Goal: Task Accomplishment & Management: Complete application form

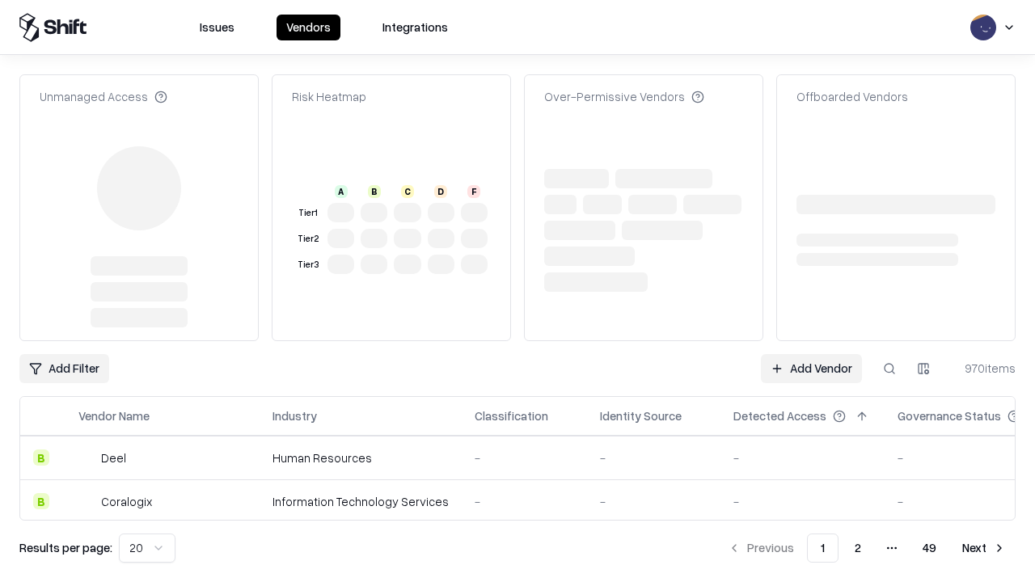
click at [811, 354] on link "Add Vendor" at bounding box center [811, 368] width 101 height 29
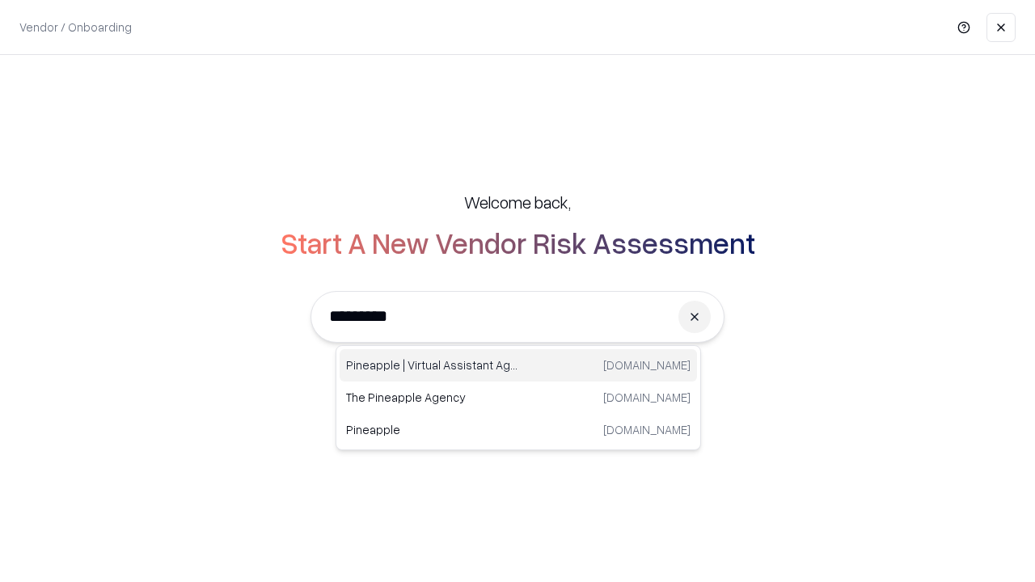
click at [518, 366] on div "Pineapple | Virtual Assistant Agency [DOMAIN_NAME]" at bounding box center [518, 365] width 357 height 32
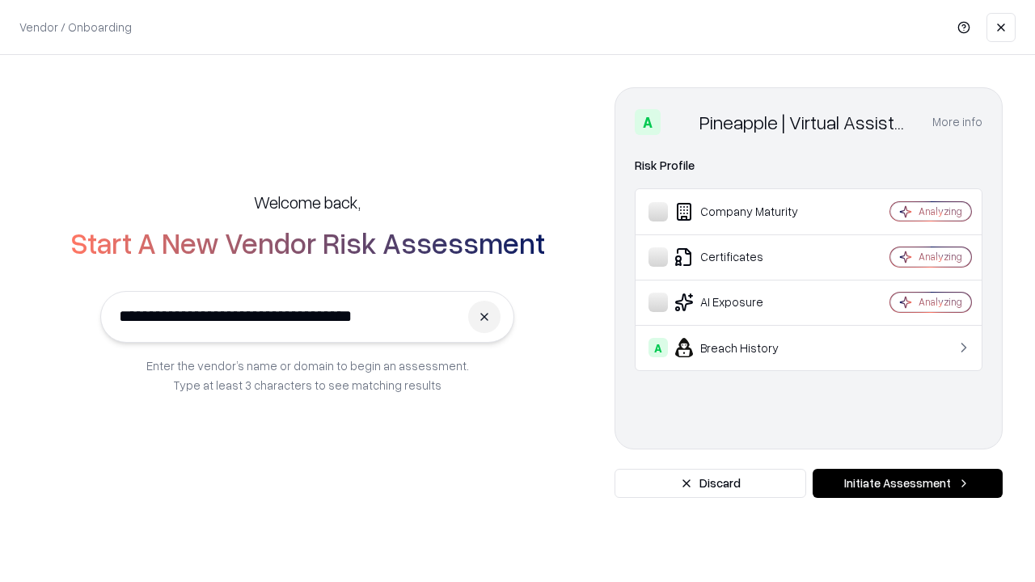
type input "**********"
click at [907, 484] on button "Initiate Assessment" at bounding box center [908, 483] width 190 height 29
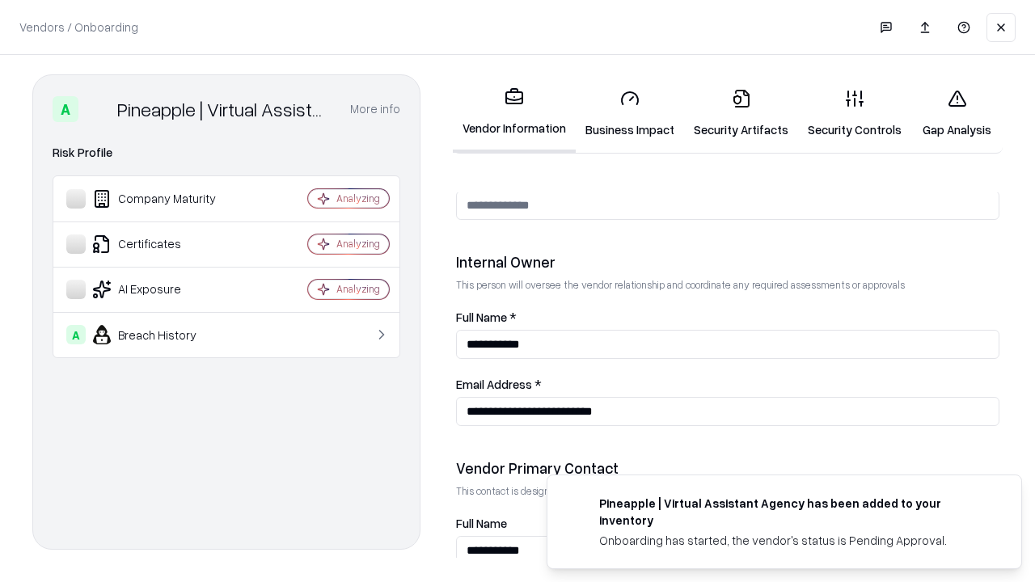
scroll to position [838, 0]
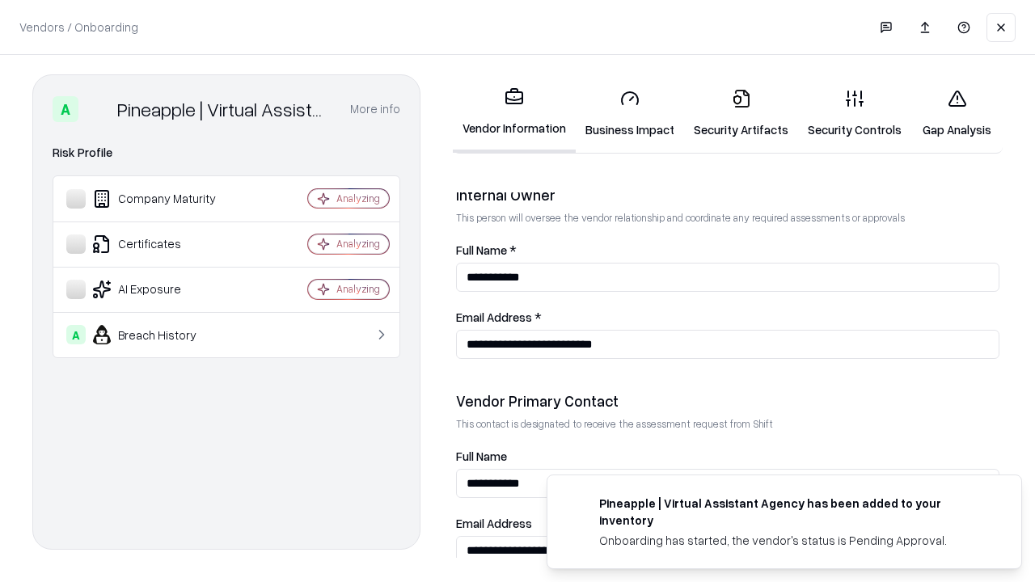
click at [630, 113] on link "Business Impact" at bounding box center [630, 113] width 108 height 75
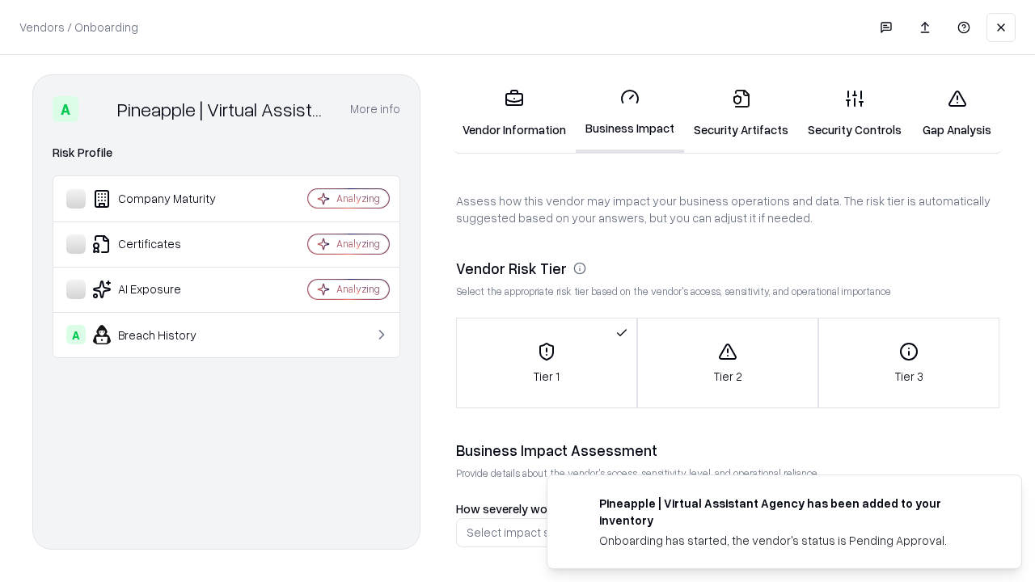
click at [741, 113] on link "Security Artifacts" at bounding box center [741, 113] width 114 height 75
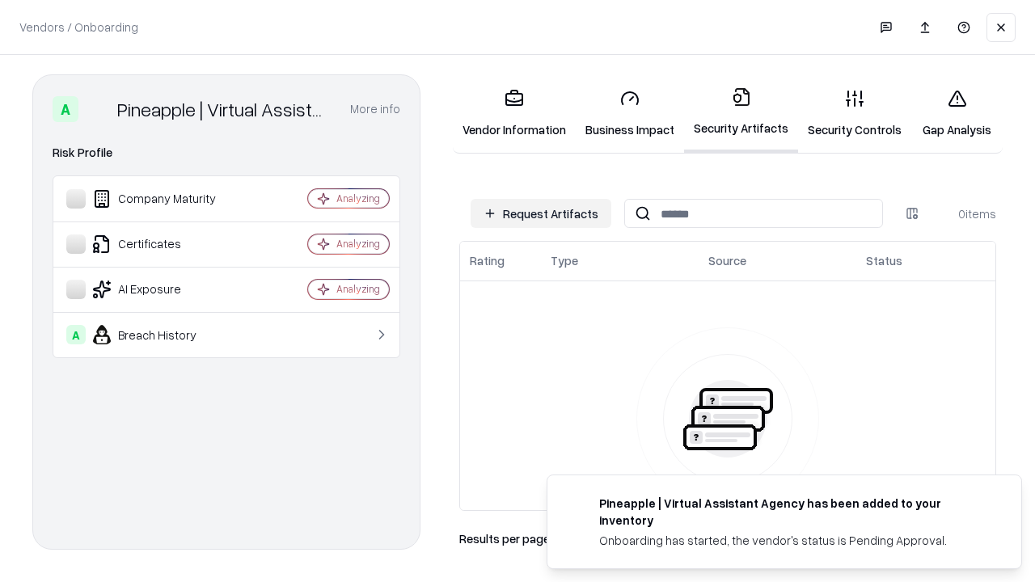
click at [541, 214] on button "Request Artifacts" at bounding box center [541, 213] width 141 height 29
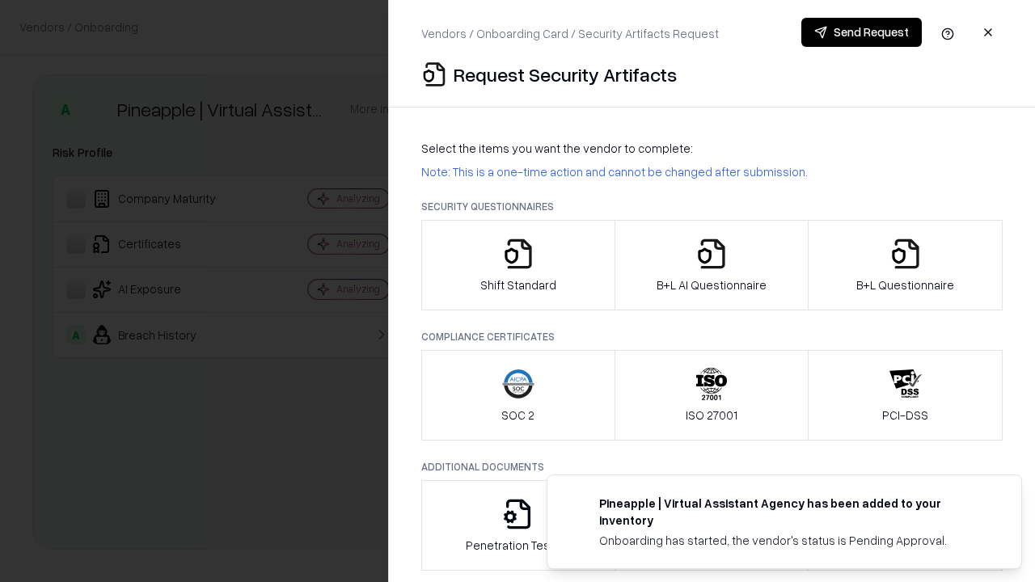
click at [518, 265] on icon "button" at bounding box center [518, 254] width 32 height 32
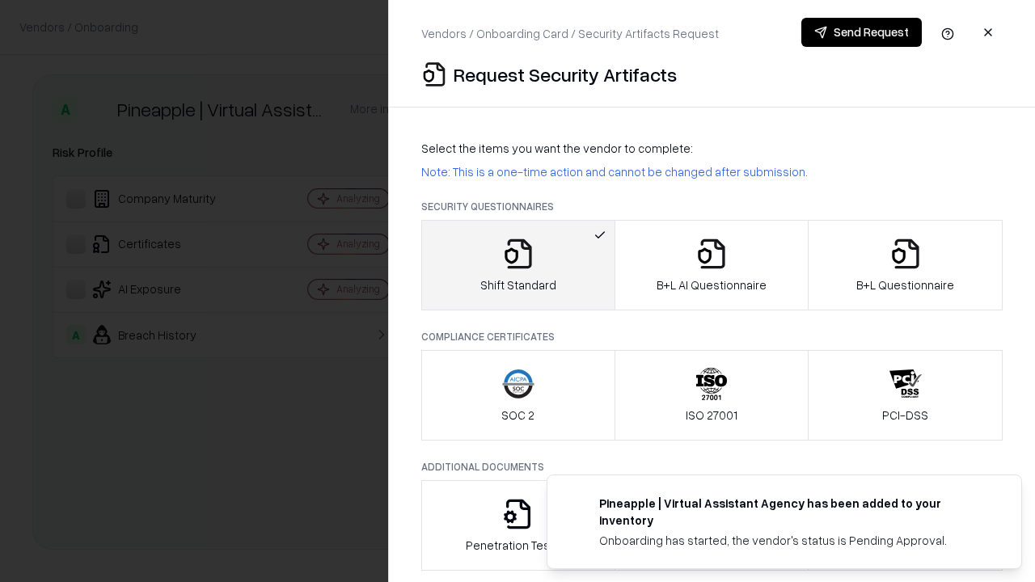
click at [861, 32] on button "Send Request" at bounding box center [862, 32] width 121 height 29
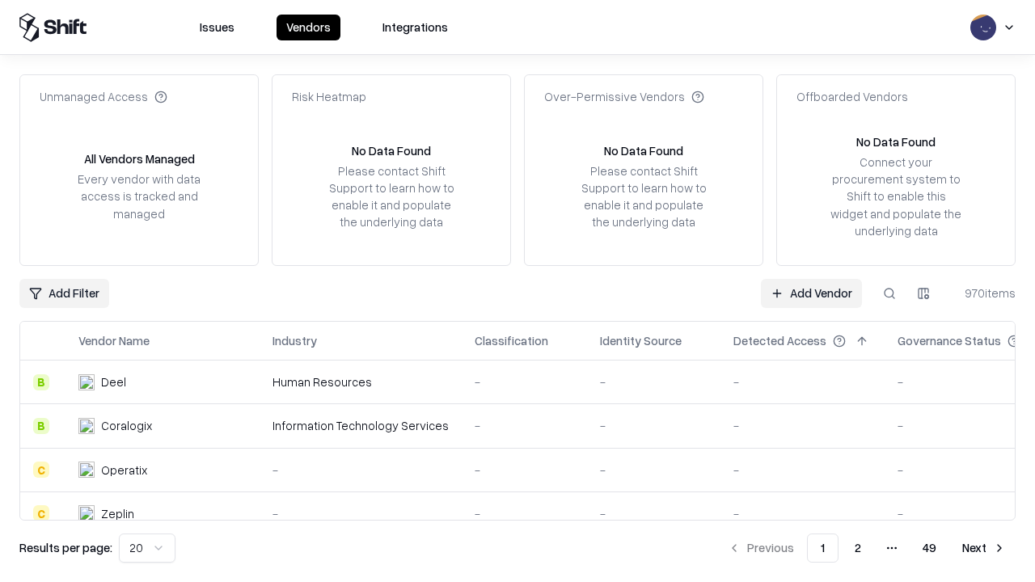
click at [890, 293] on button at bounding box center [889, 293] width 29 height 29
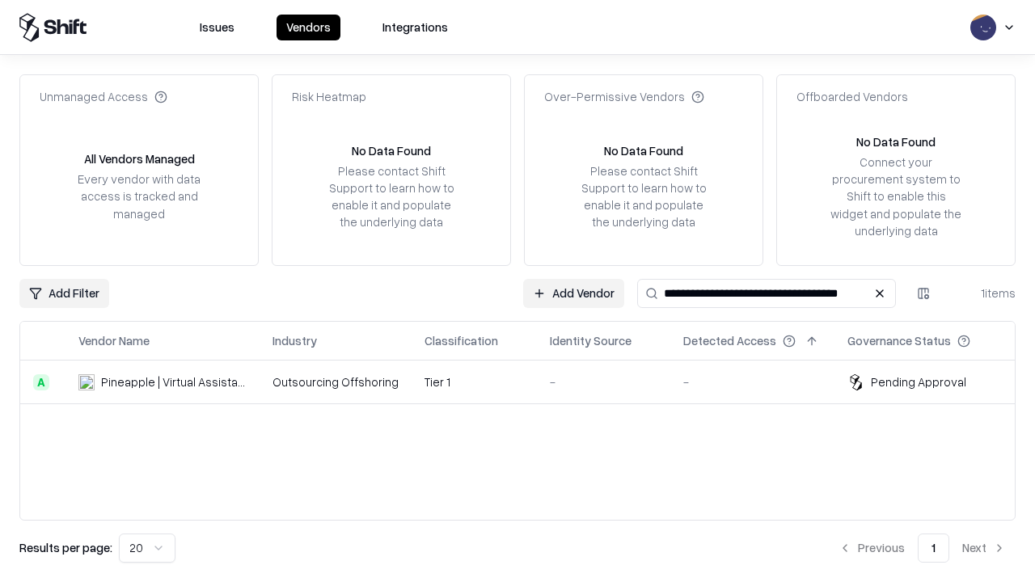
type input "**********"
click at [527, 382] on td "Tier 1" at bounding box center [474, 383] width 125 height 44
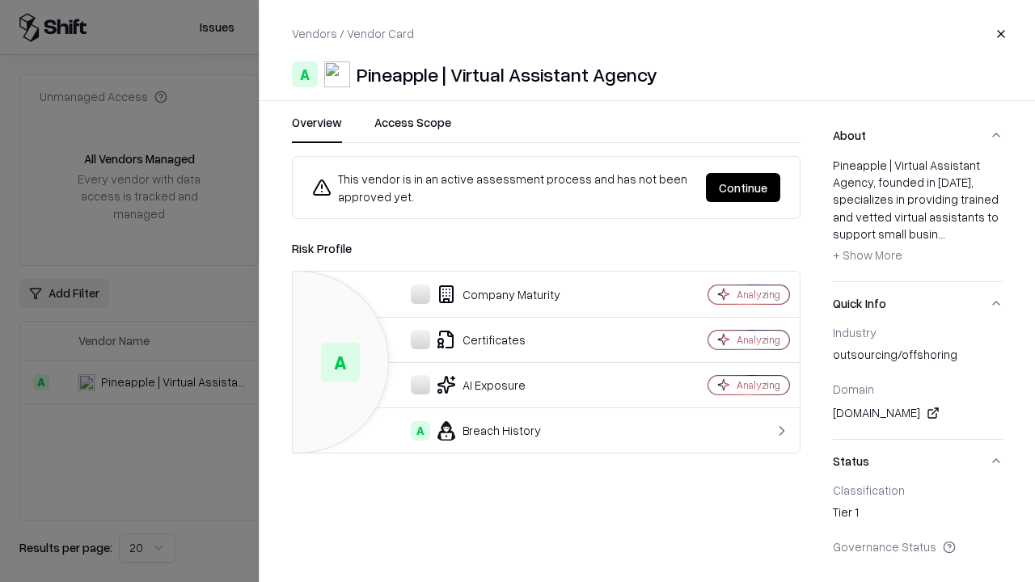
click at [743, 188] on button "Continue" at bounding box center [743, 187] width 74 height 29
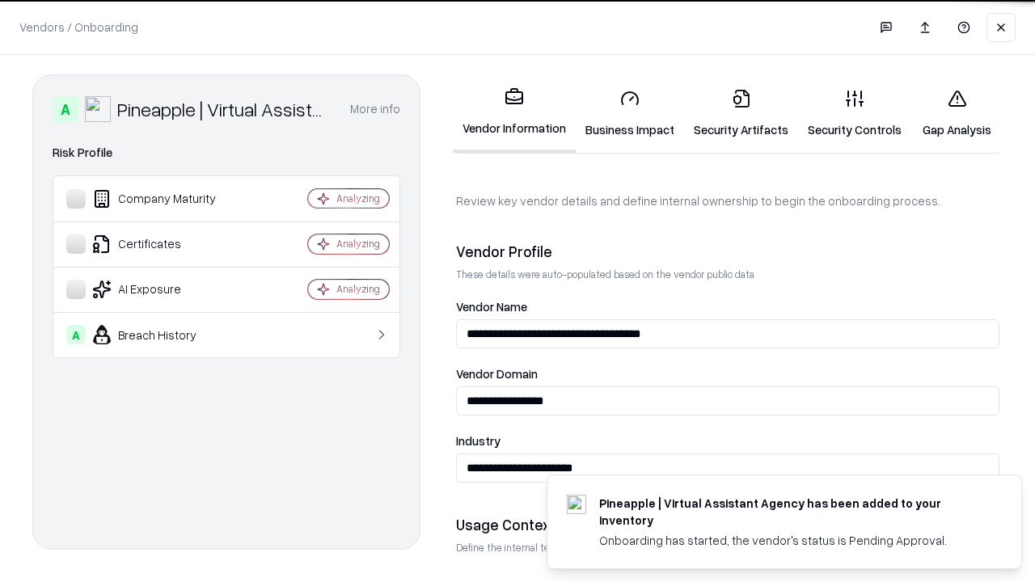
click at [741, 113] on link "Security Artifacts" at bounding box center [741, 113] width 114 height 75
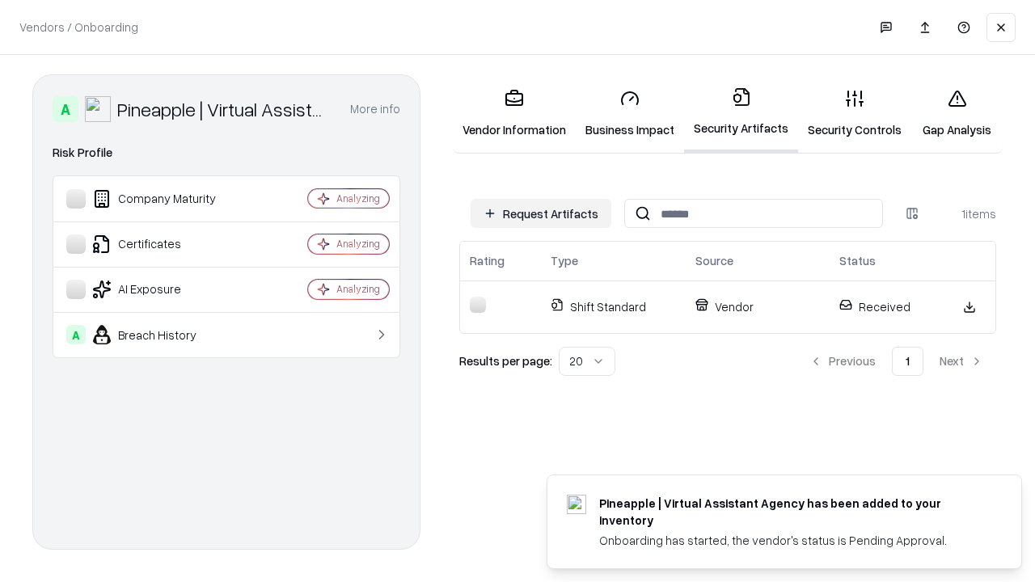
click at [957, 113] on link "Gap Analysis" at bounding box center [957, 113] width 91 height 75
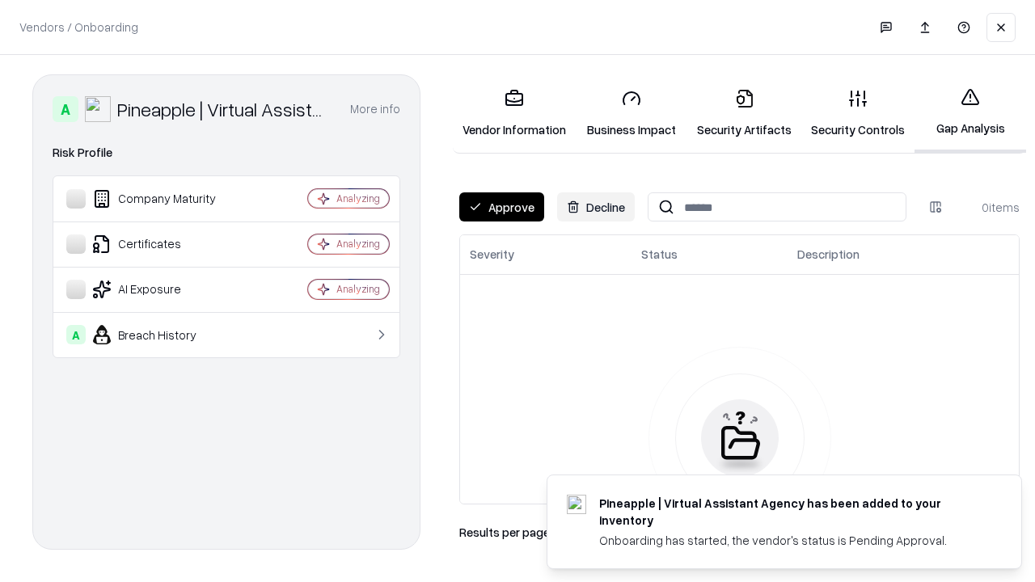
click at [501, 207] on button "Approve" at bounding box center [501, 206] width 85 height 29
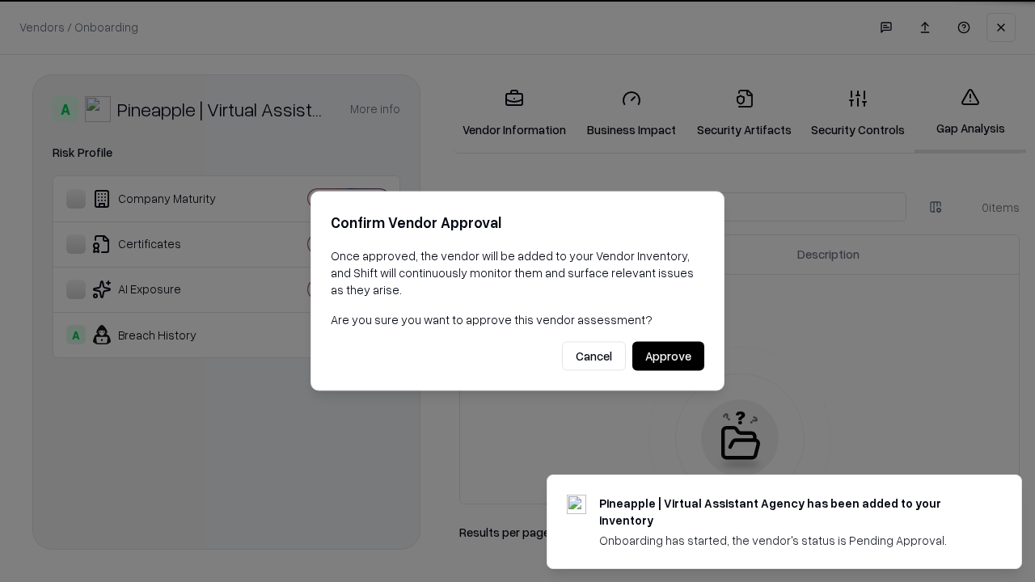
click at [668, 356] on button "Approve" at bounding box center [668, 356] width 72 height 29
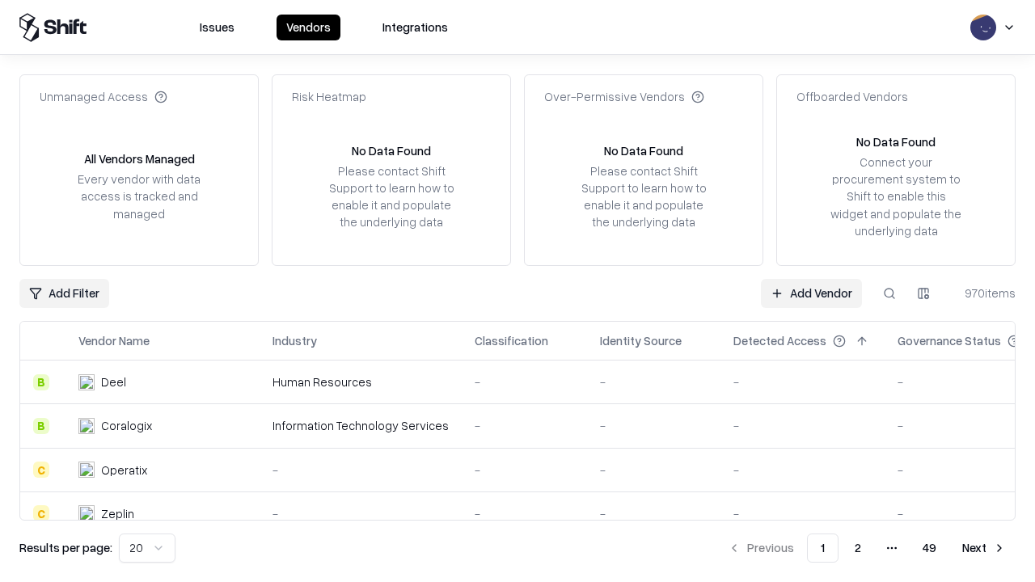
type input "**********"
click at [811, 293] on link "Add Vendor" at bounding box center [811, 293] width 101 height 29
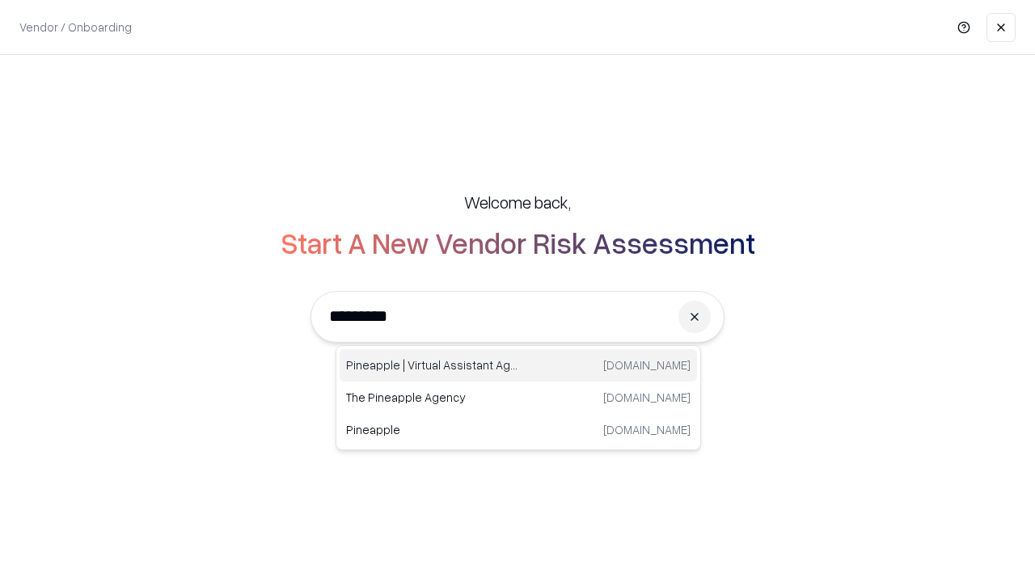
click at [518, 366] on div "Pineapple | Virtual Assistant Agency trypineapple.com" at bounding box center [518, 365] width 357 height 32
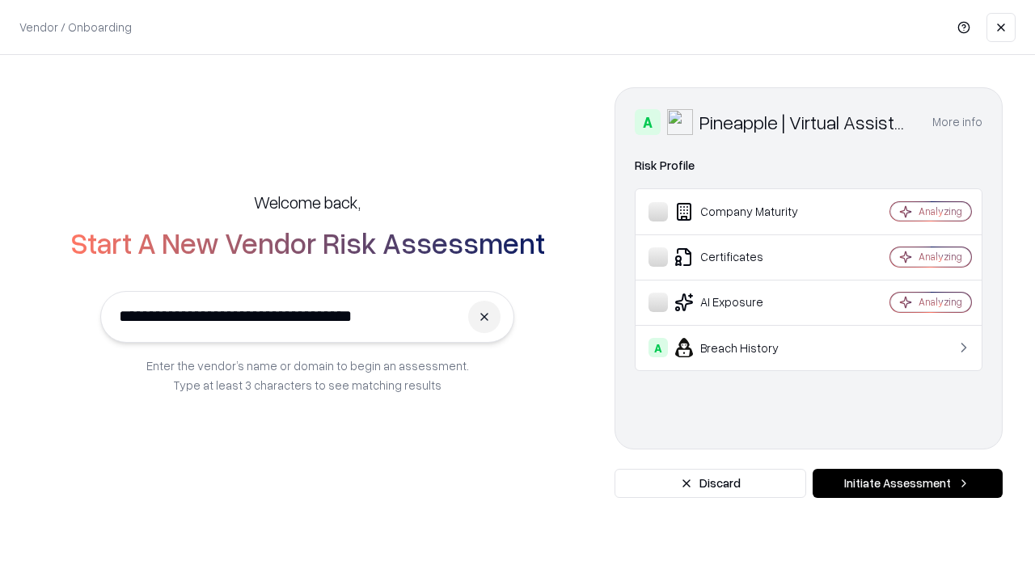
type input "**********"
click at [907, 484] on button "Initiate Assessment" at bounding box center [908, 483] width 190 height 29
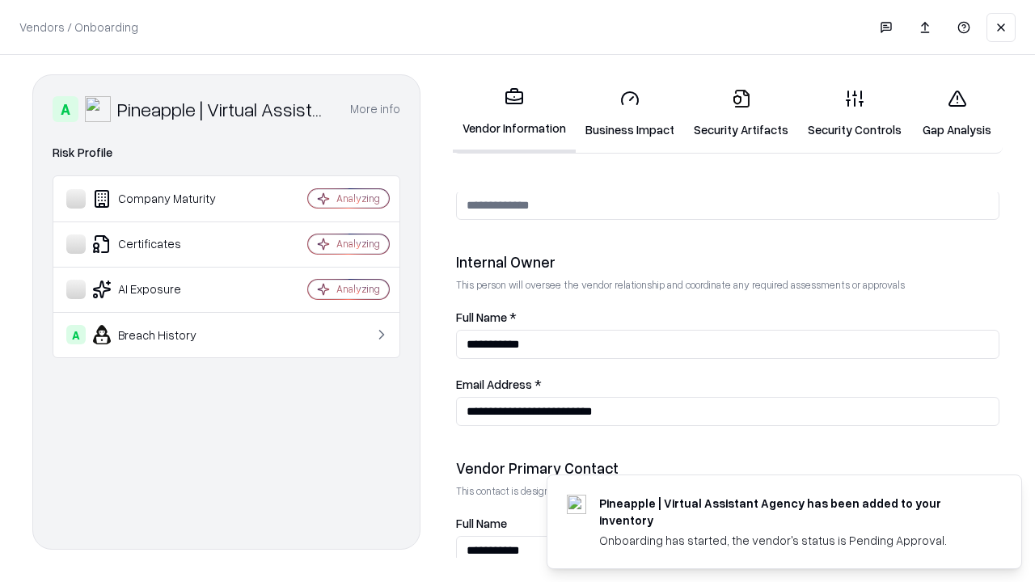
scroll to position [838, 0]
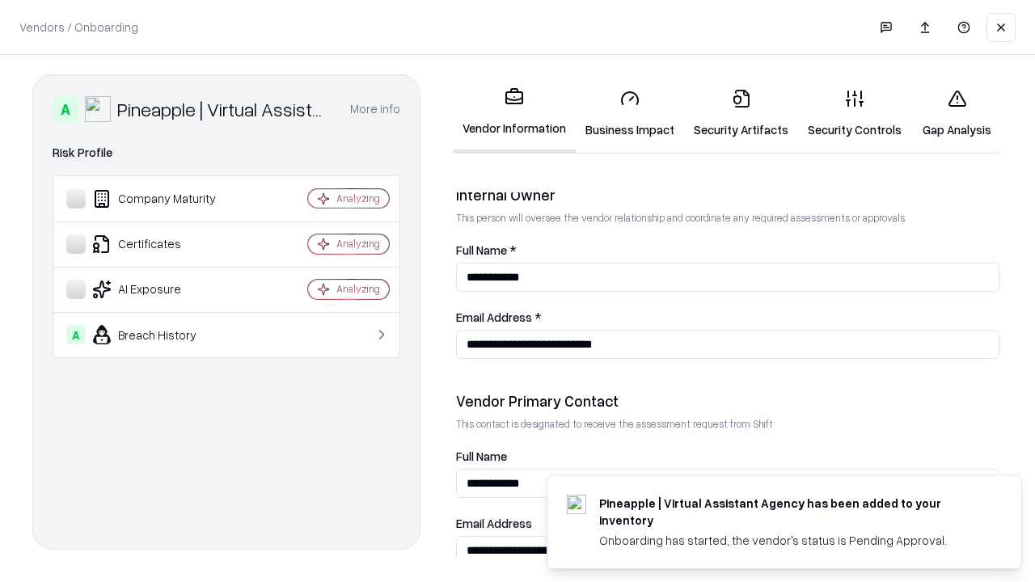
click at [957, 113] on link "Gap Analysis" at bounding box center [957, 113] width 91 height 75
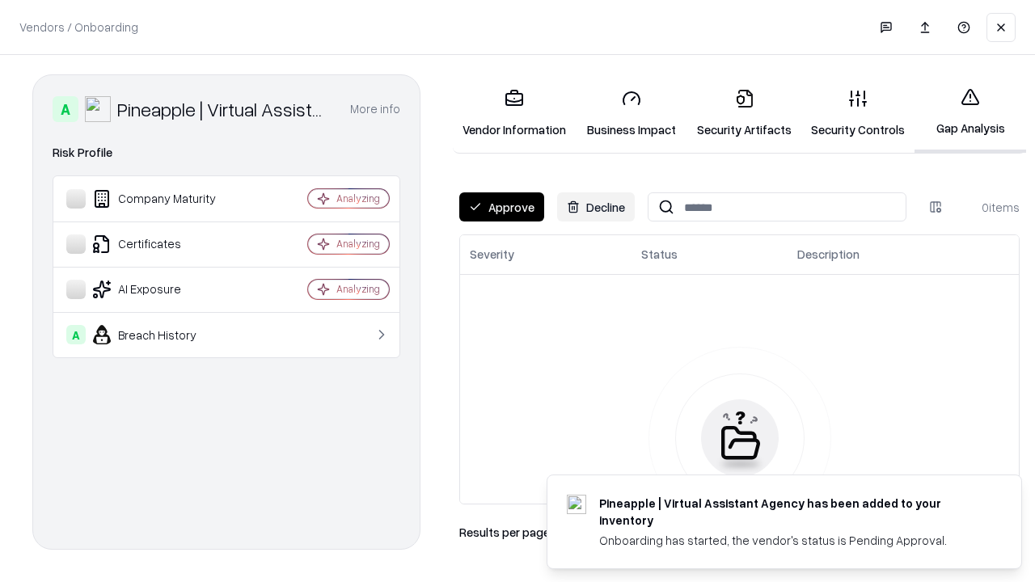
click at [501, 207] on button "Approve" at bounding box center [501, 206] width 85 height 29
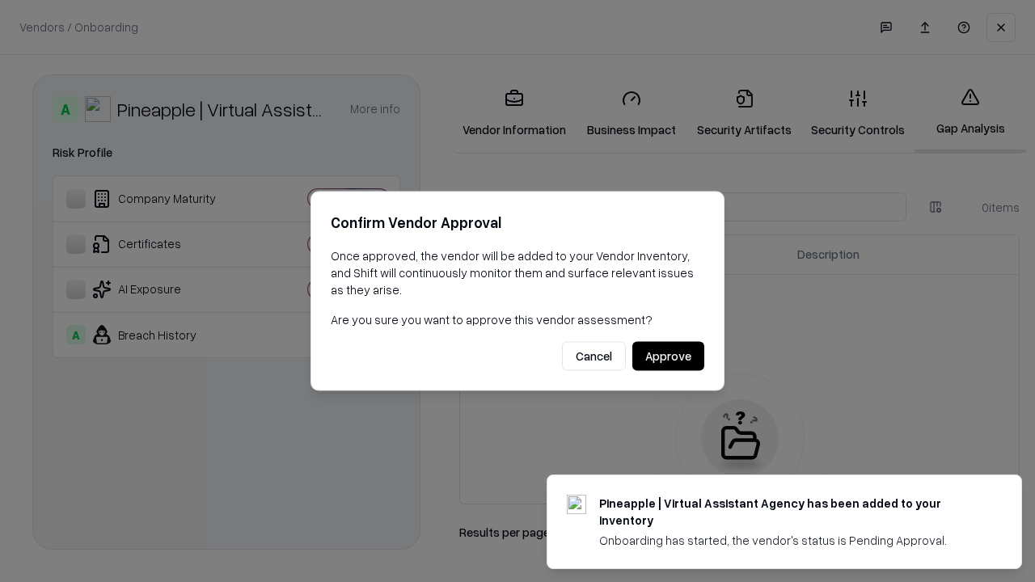
click at [668, 356] on button "Approve" at bounding box center [668, 356] width 72 height 29
